Goal: Task Accomplishment & Management: Complete application form

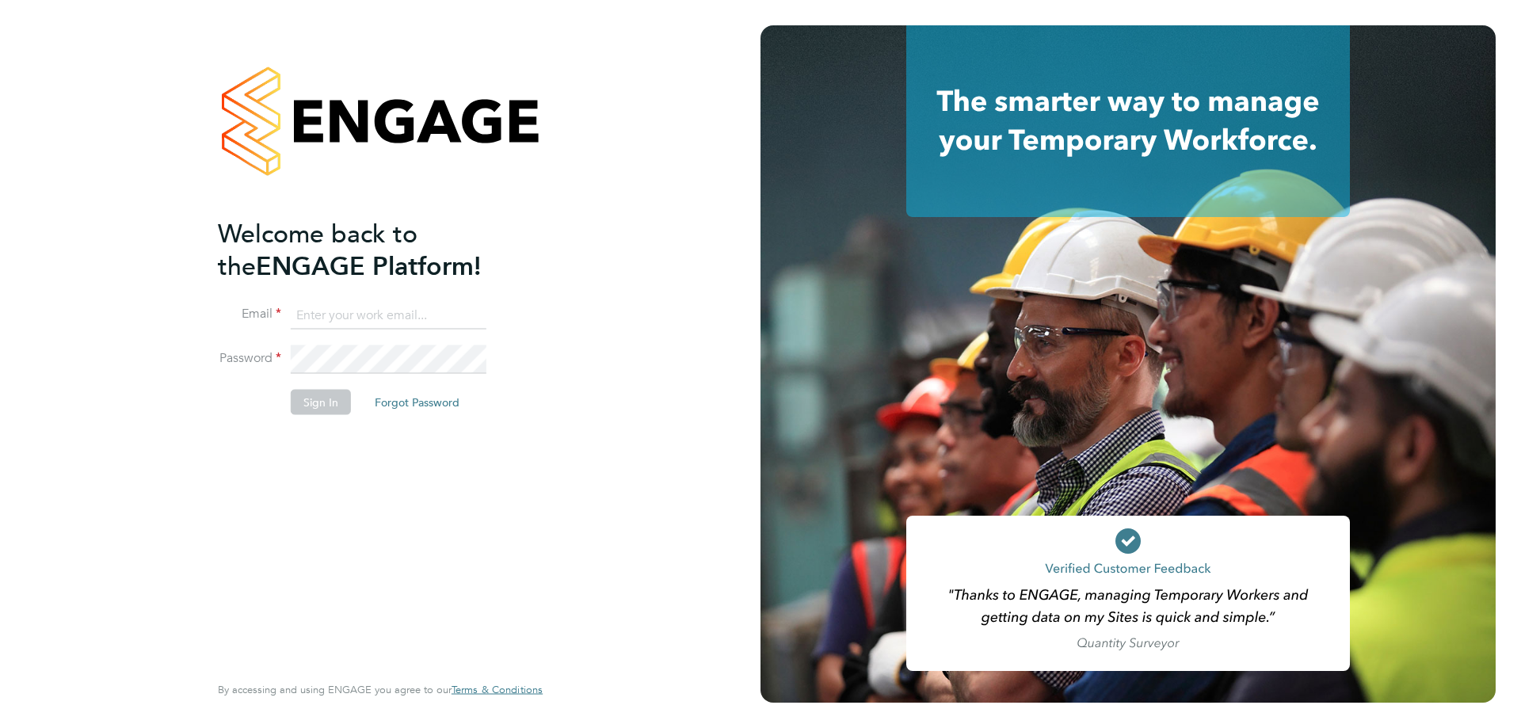
type input "leo.peat@unitepeople.co.uk"
click at [330, 397] on button "Sign In" at bounding box center [321, 401] width 60 height 25
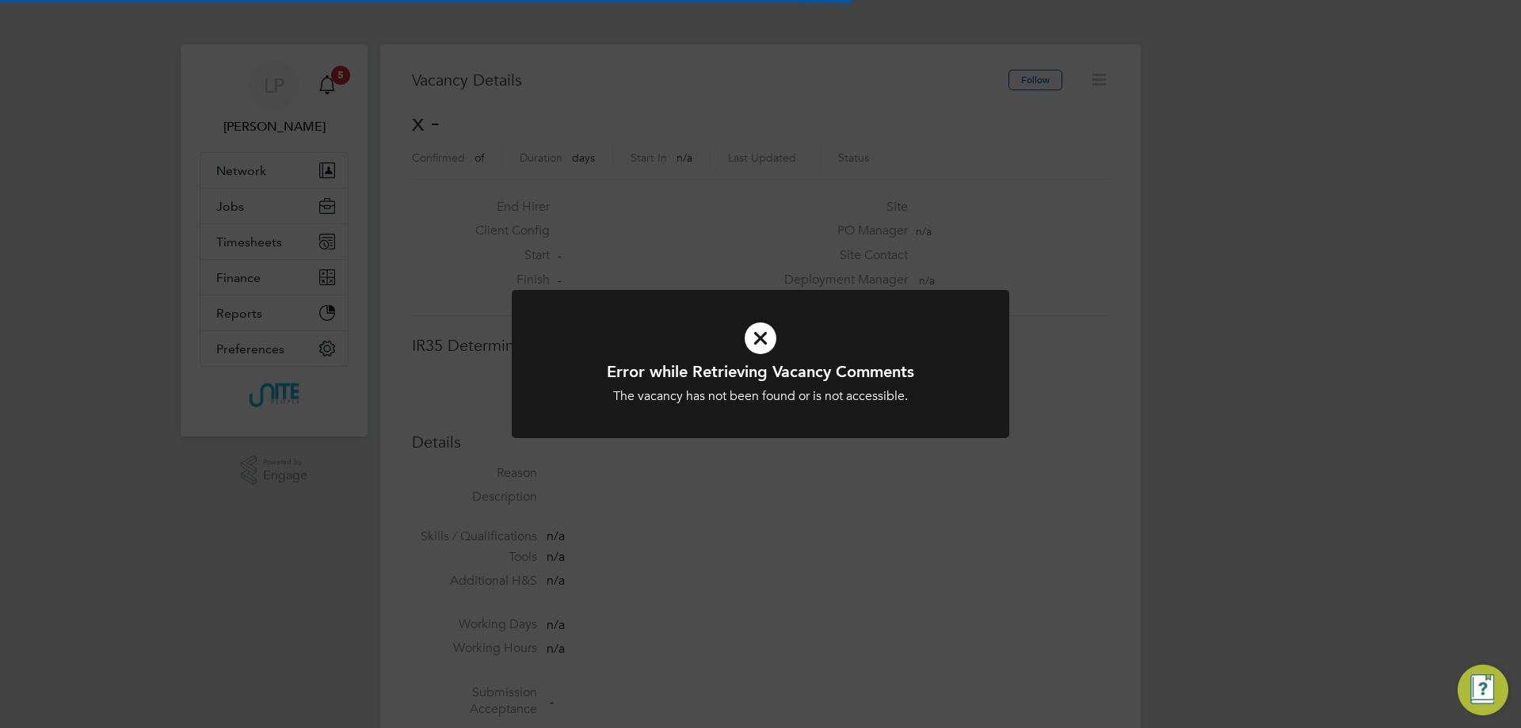
scroll to position [25, 341]
click at [764, 343] on icon at bounding box center [760, 338] width 412 height 62
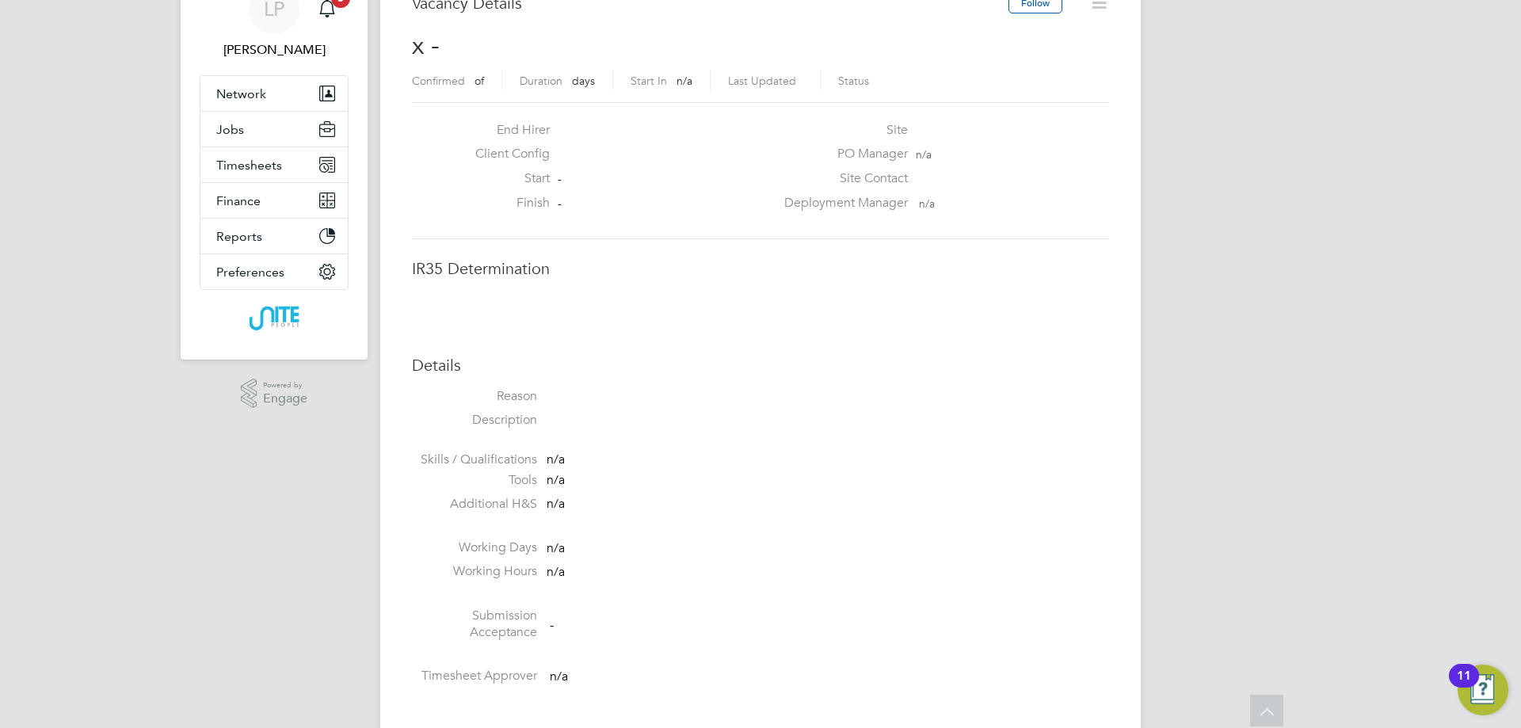
scroll to position [0, 0]
